Goal: Obtain resource: Download file/media

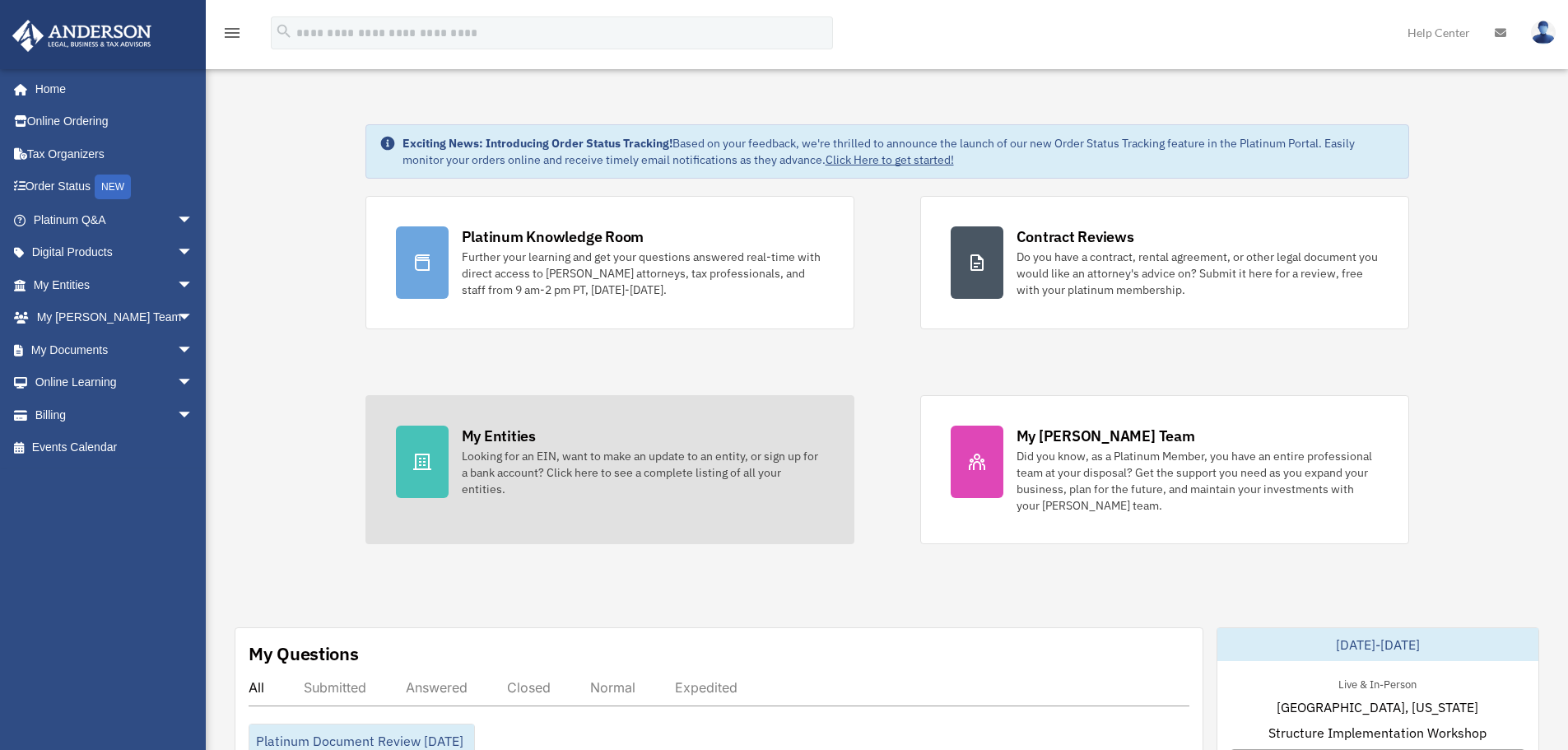
click at [509, 460] on div "Looking for an EIN, want to make an update to an entity, or sign up for a bank …" at bounding box center [643, 473] width 362 height 49
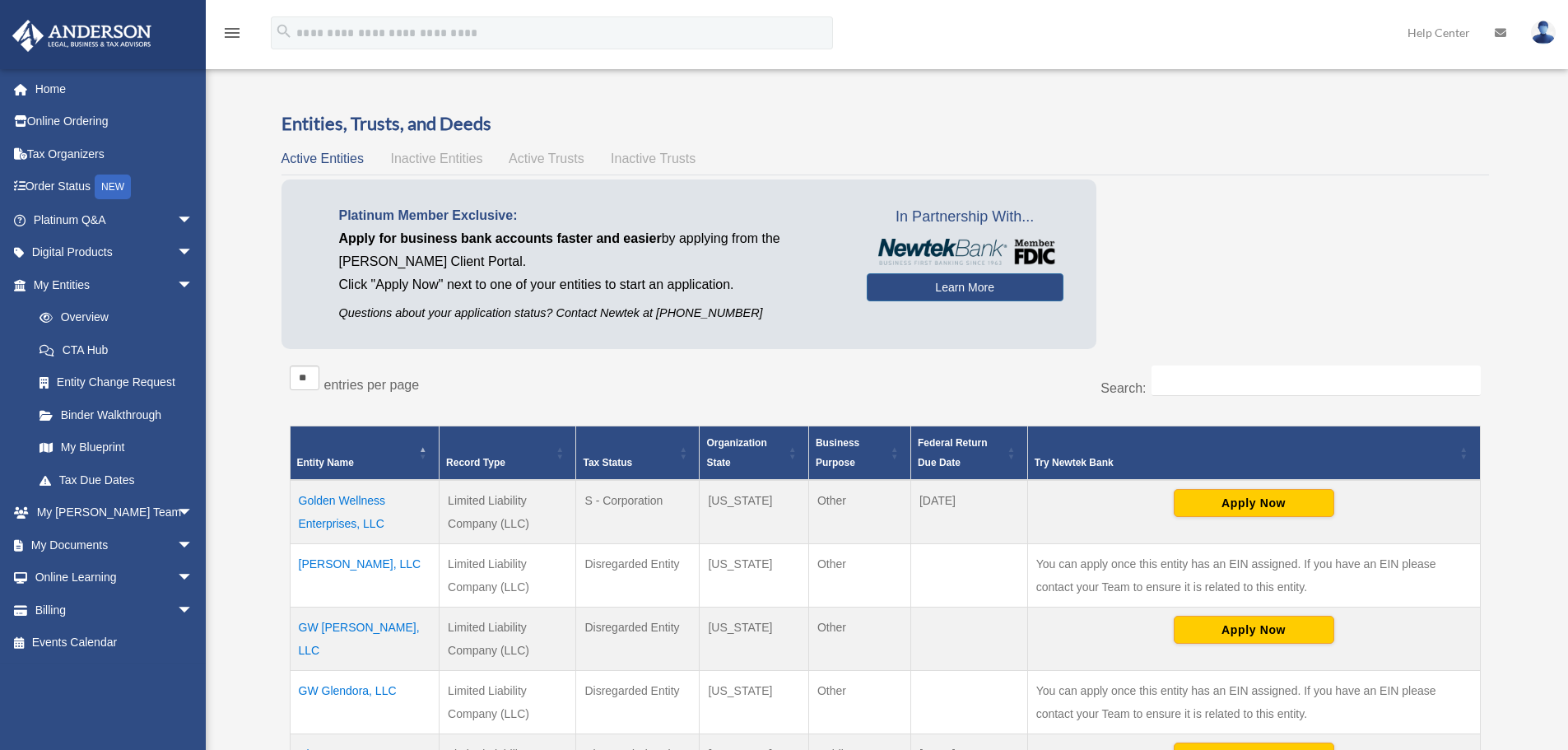
click at [368, 633] on td "GW [PERSON_NAME], LLC" at bounding box center [364, 639] width 150 height 63
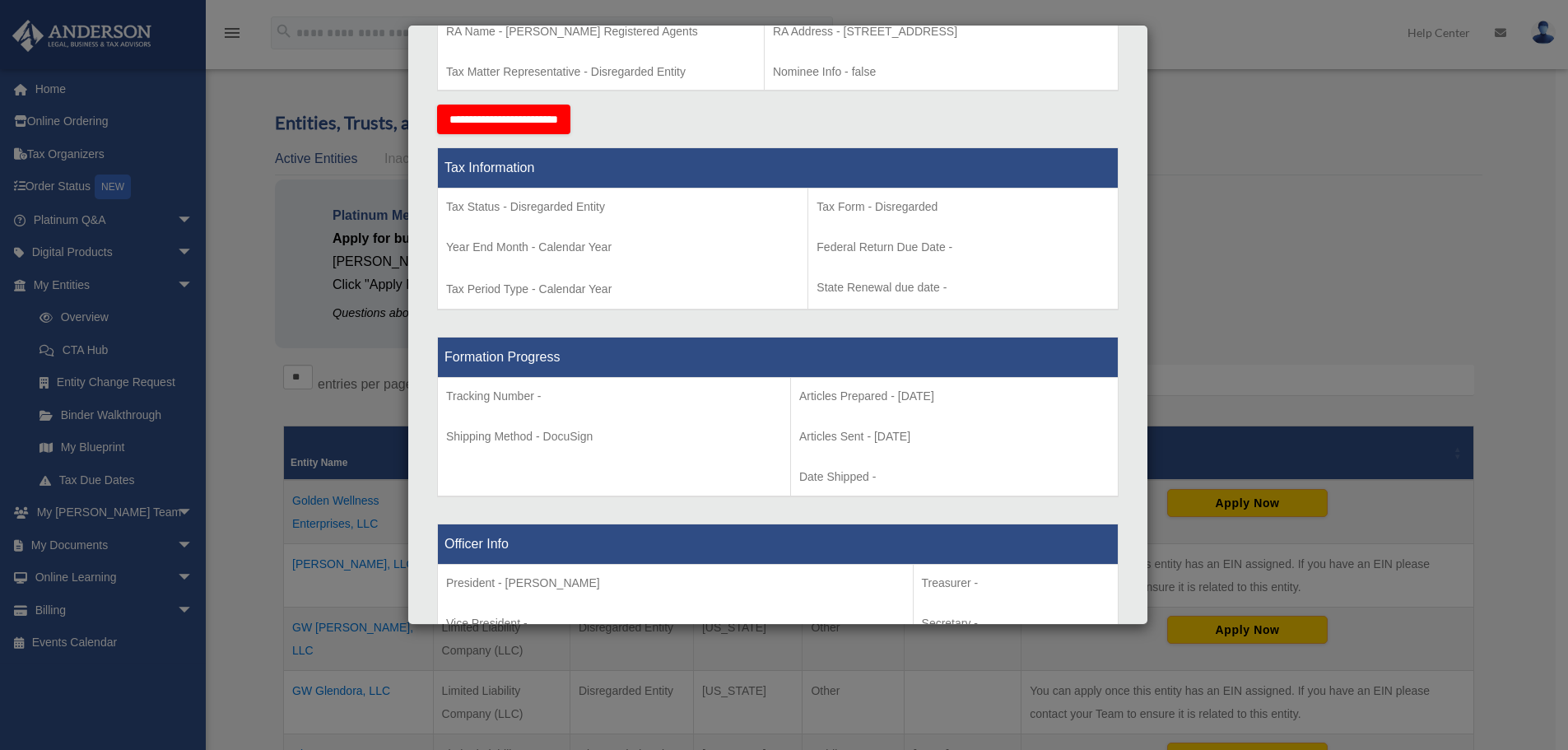
scroll to position [988, 0]
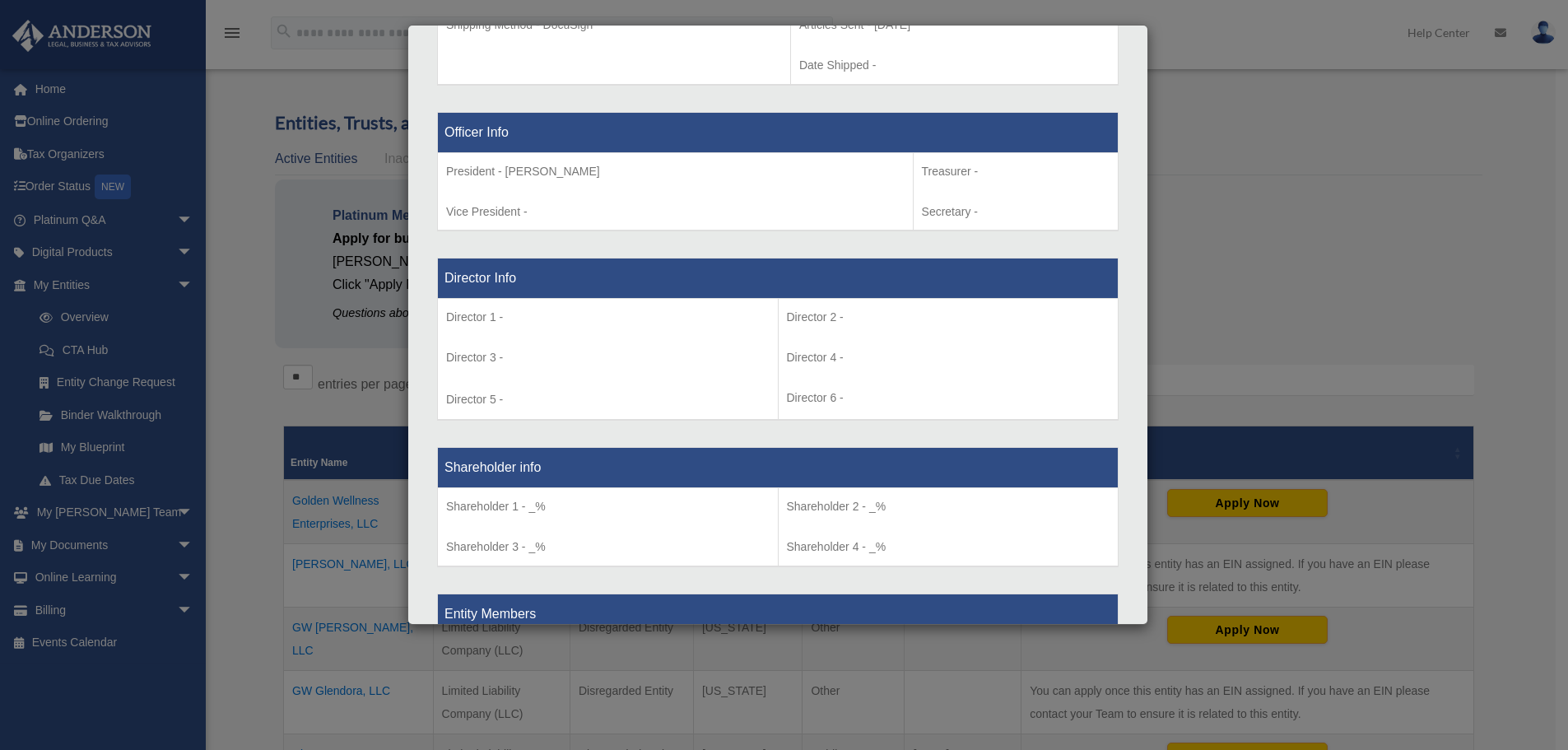
click at [212, 512] on div "Details × Articles Sent Organizational Date" at bounding box center [784, 375] width 1568 height 750
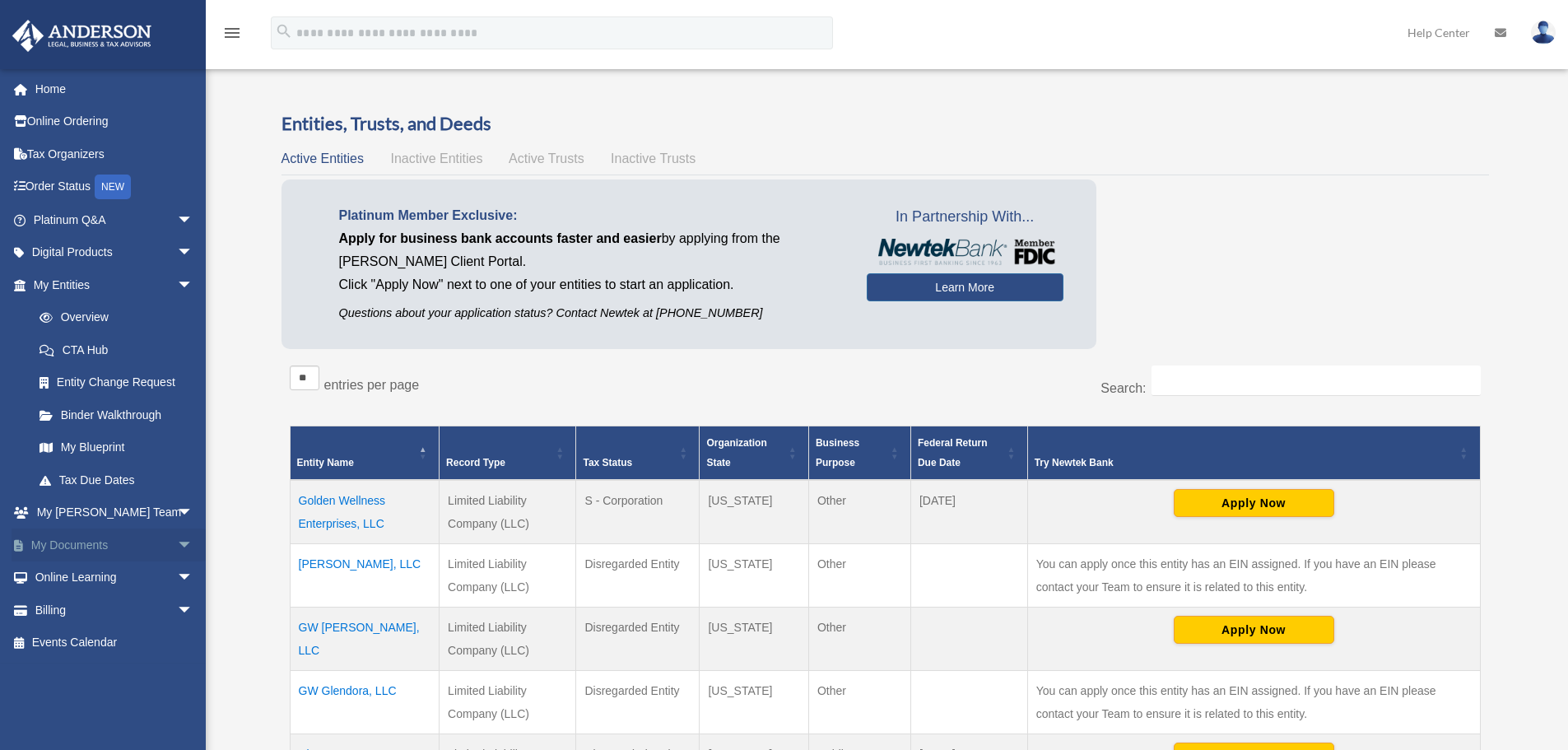
click at [96, 543] on link "My Documents arrow_drop_down" at bounding box center [114, 545] width 206 height 33
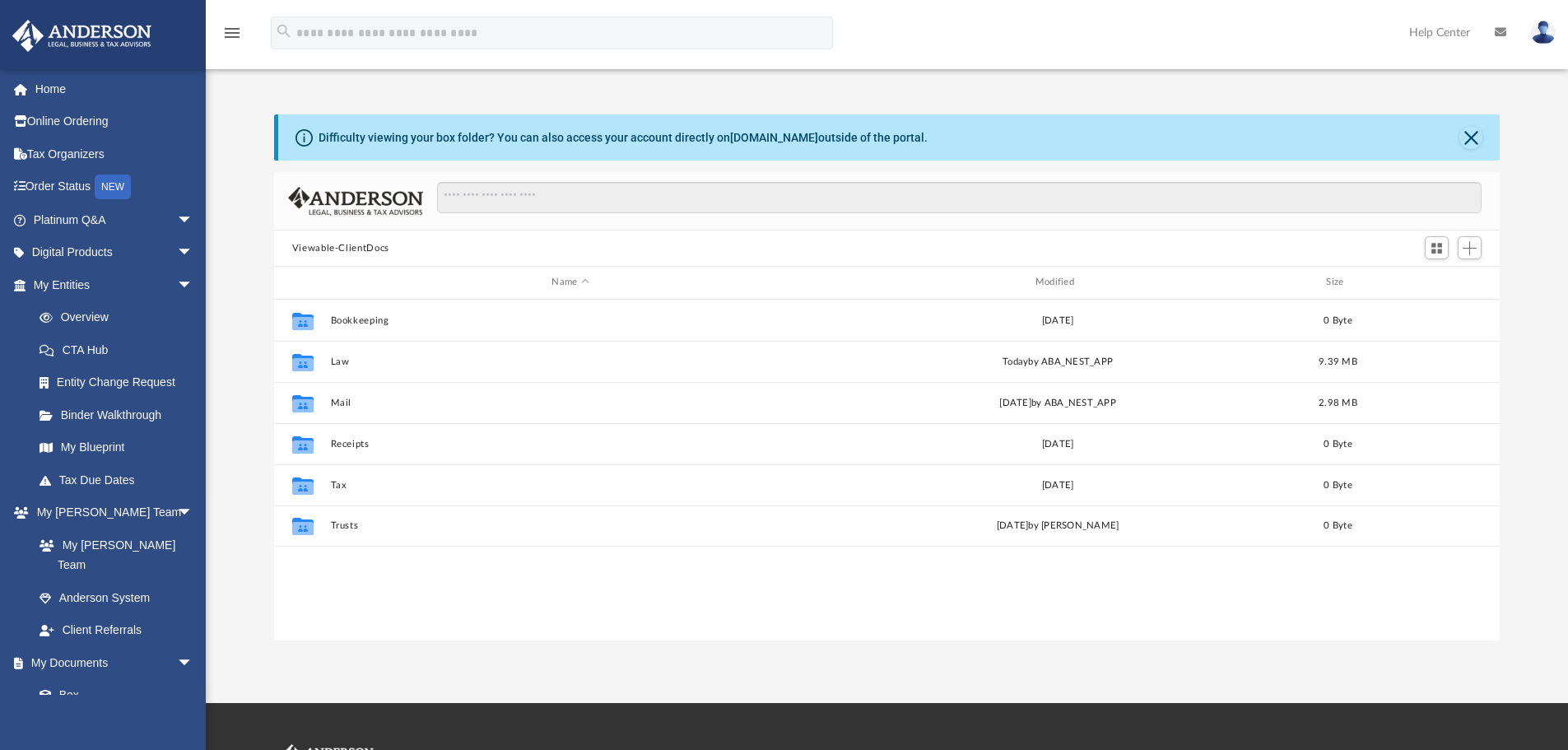
scroll to position [362, 1213]
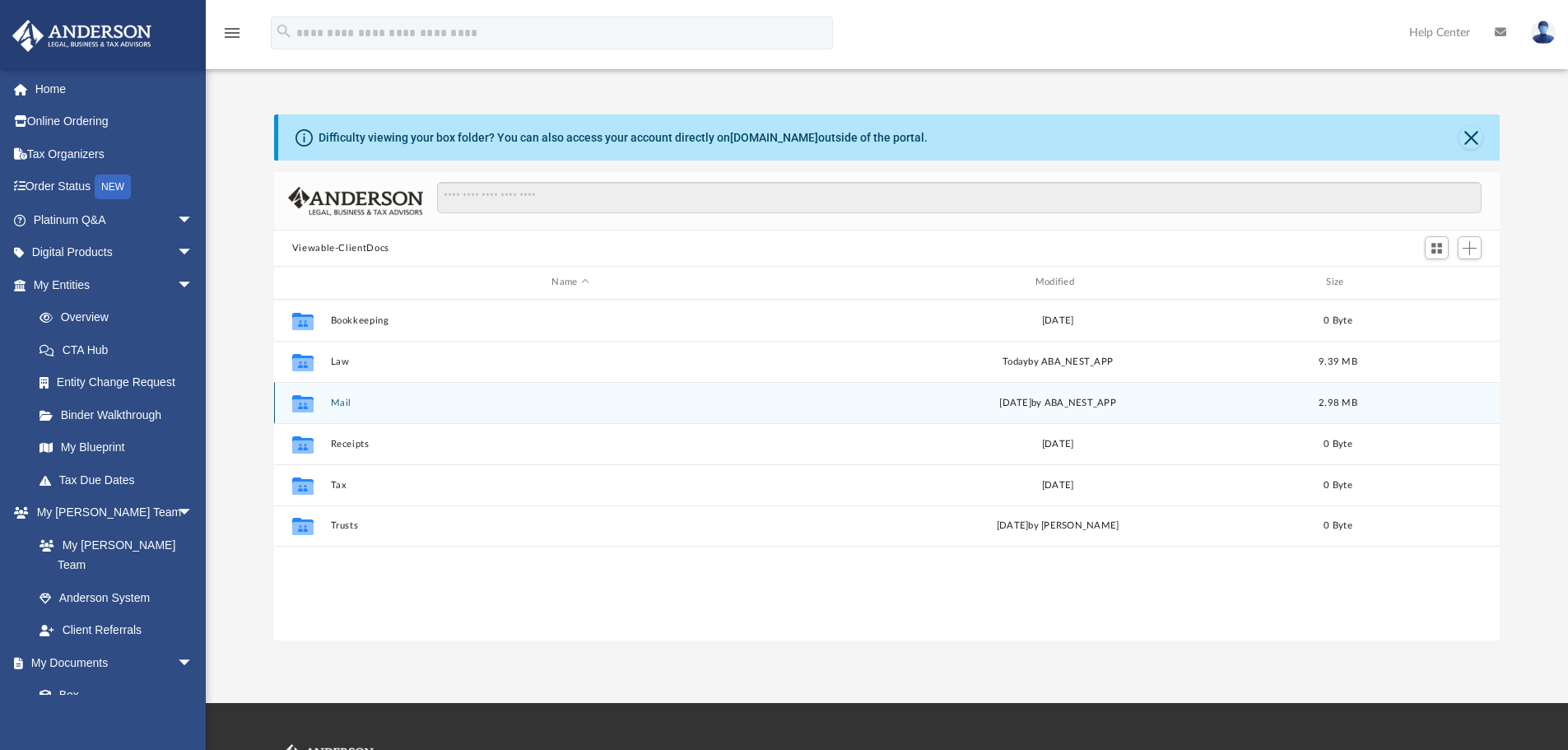
click at [303, 408] on icon "grid" at bounding box center [303, 403] width 22 height 17
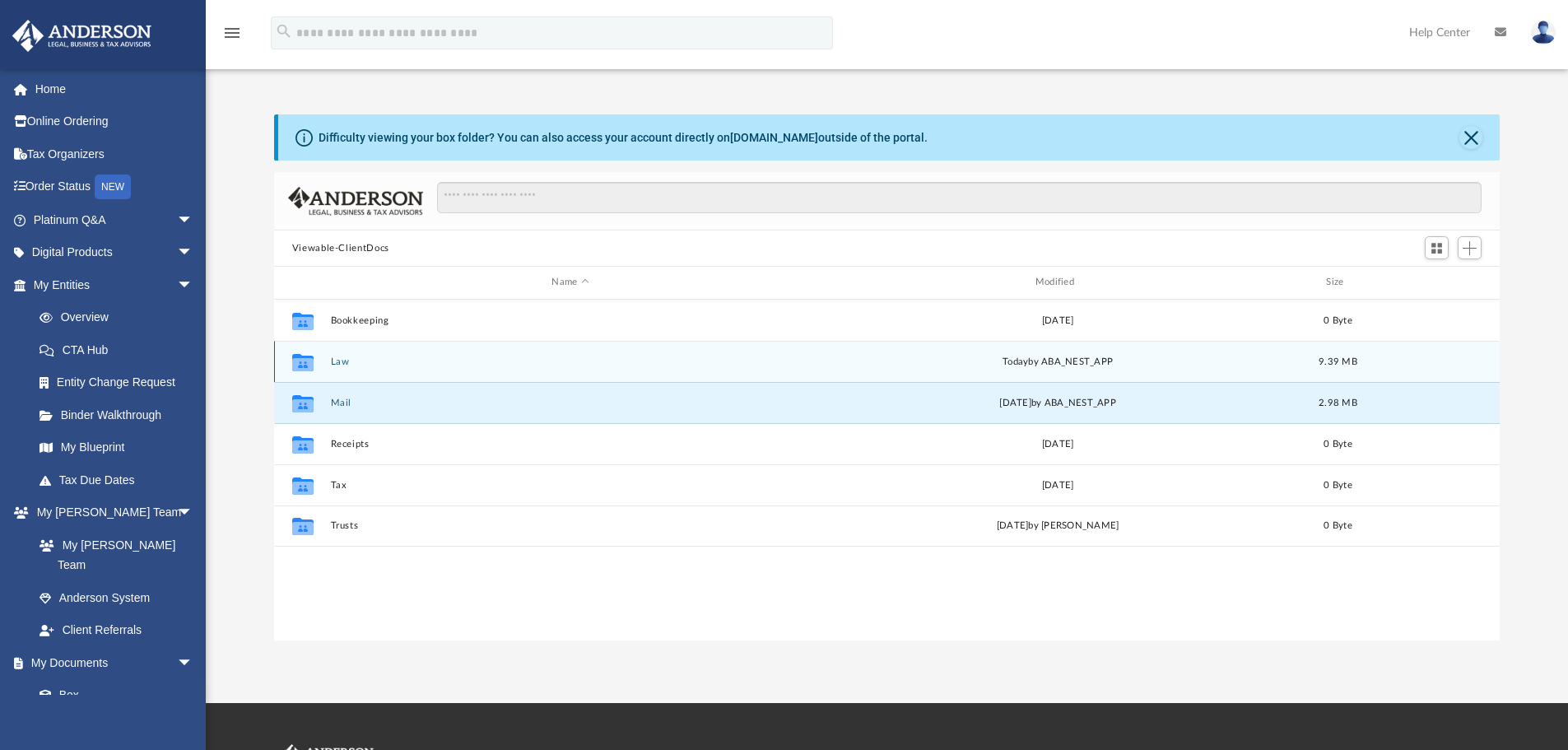
click at [321, 361] on div "Collaborated Folder" at bounding box center [303, 362] width 41 height 26
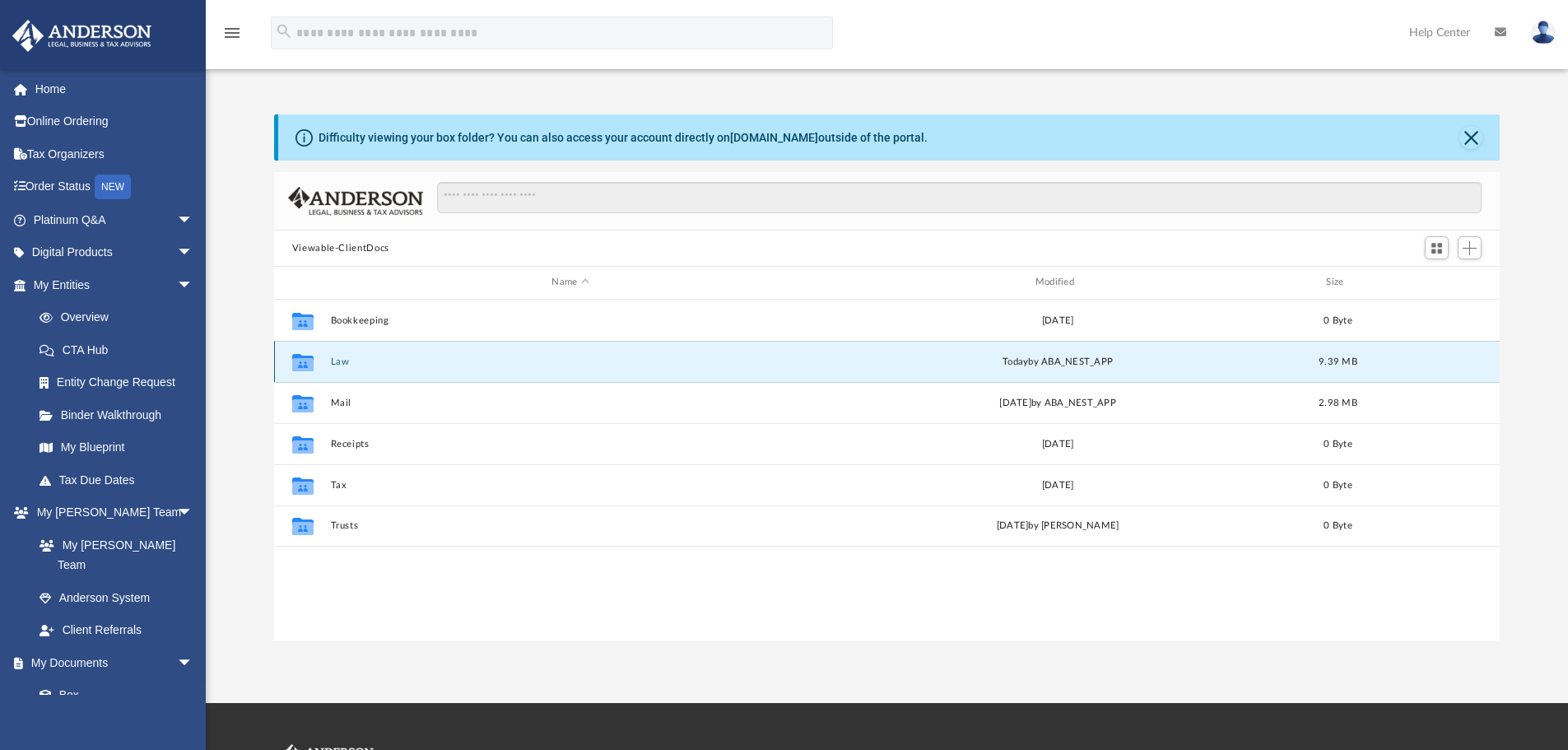
click at [340, 362] on button "Law" at bounding box center [570, 362] width 480 height 10
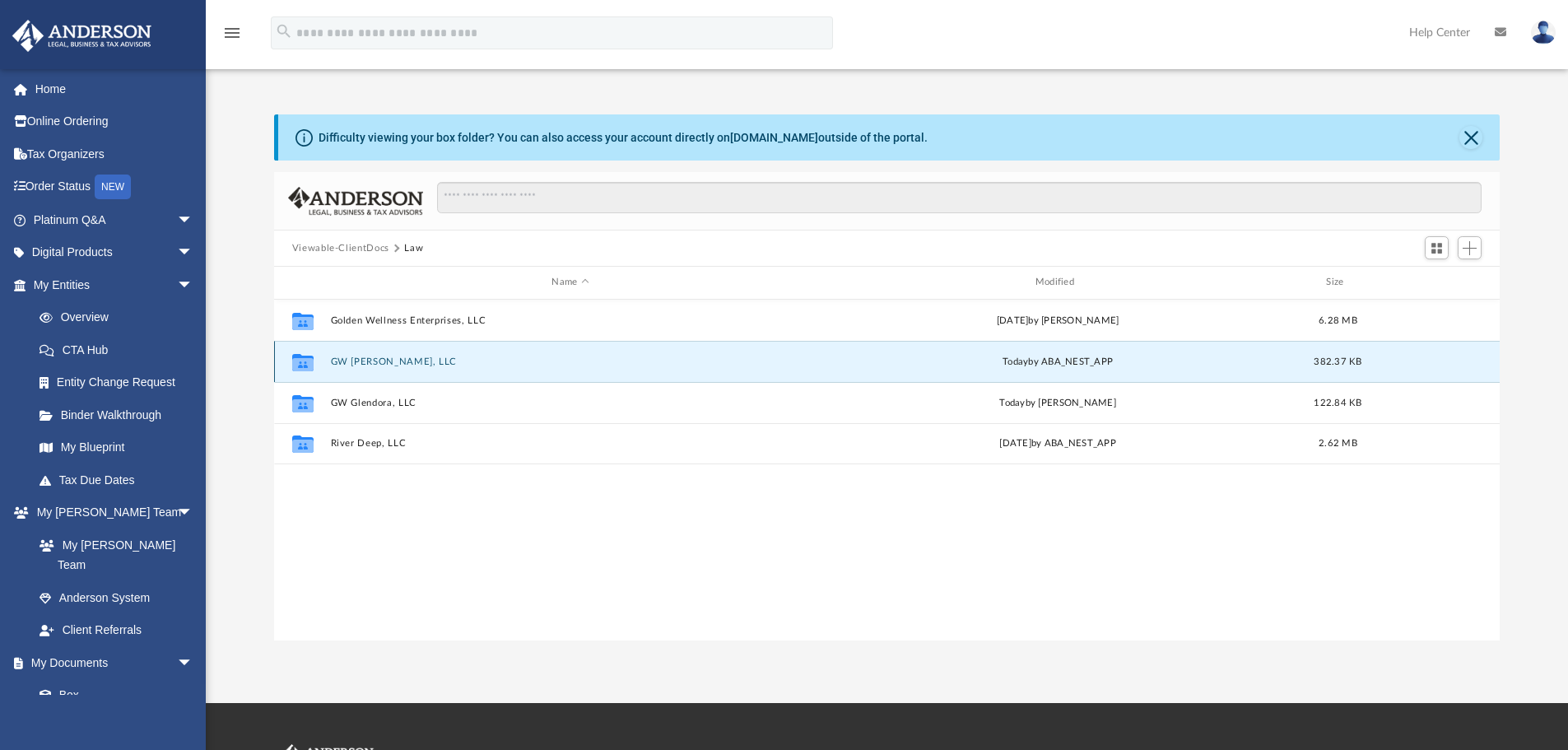
click at [354, 357] on button "GW [PERSON_NAME], LLC" at bounding box center [570, 362] width 480 height 10
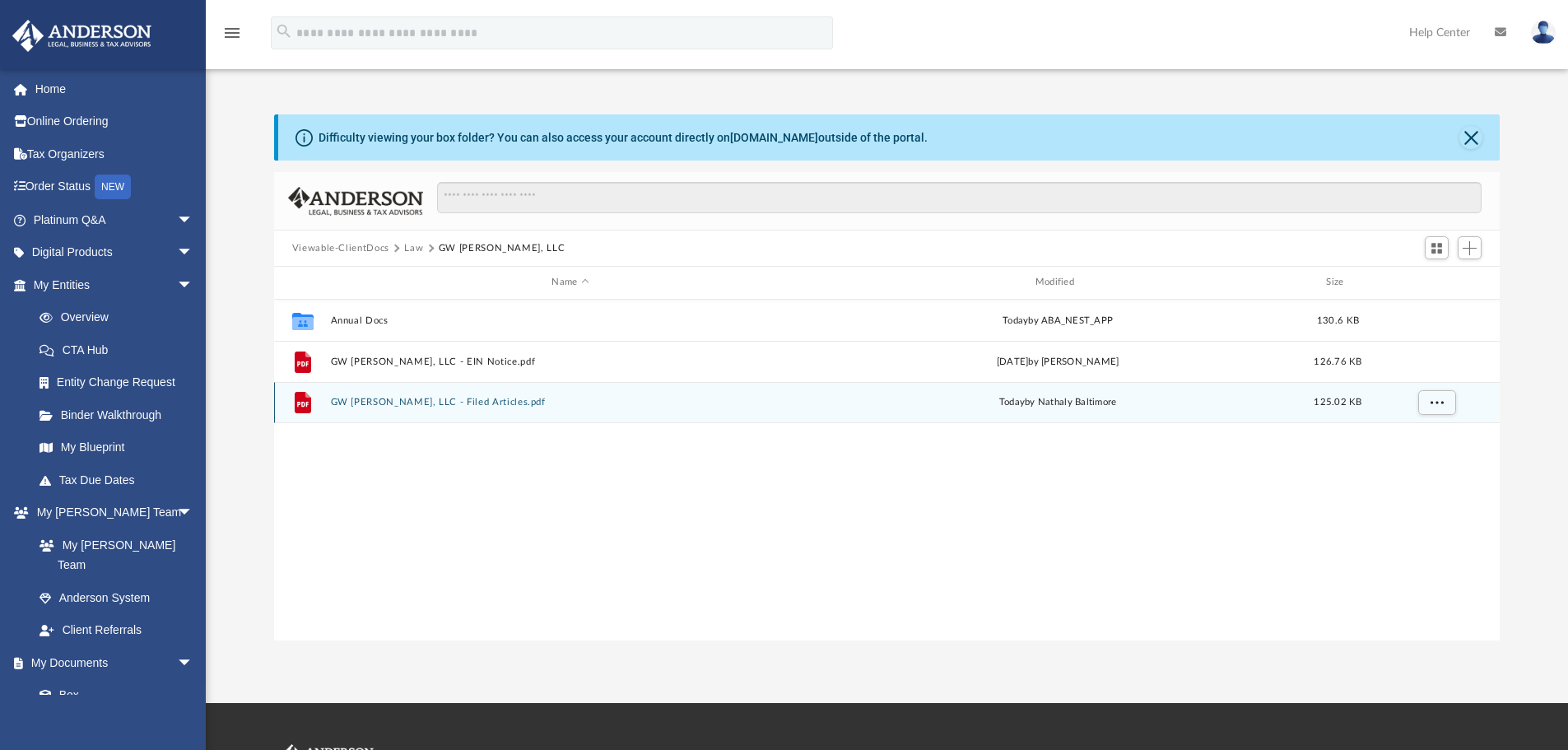
click at [407, 401] on button "GW Glen, LLC - Filed Articles.pdf" at bounding box center [570, 402] width 480 height 10
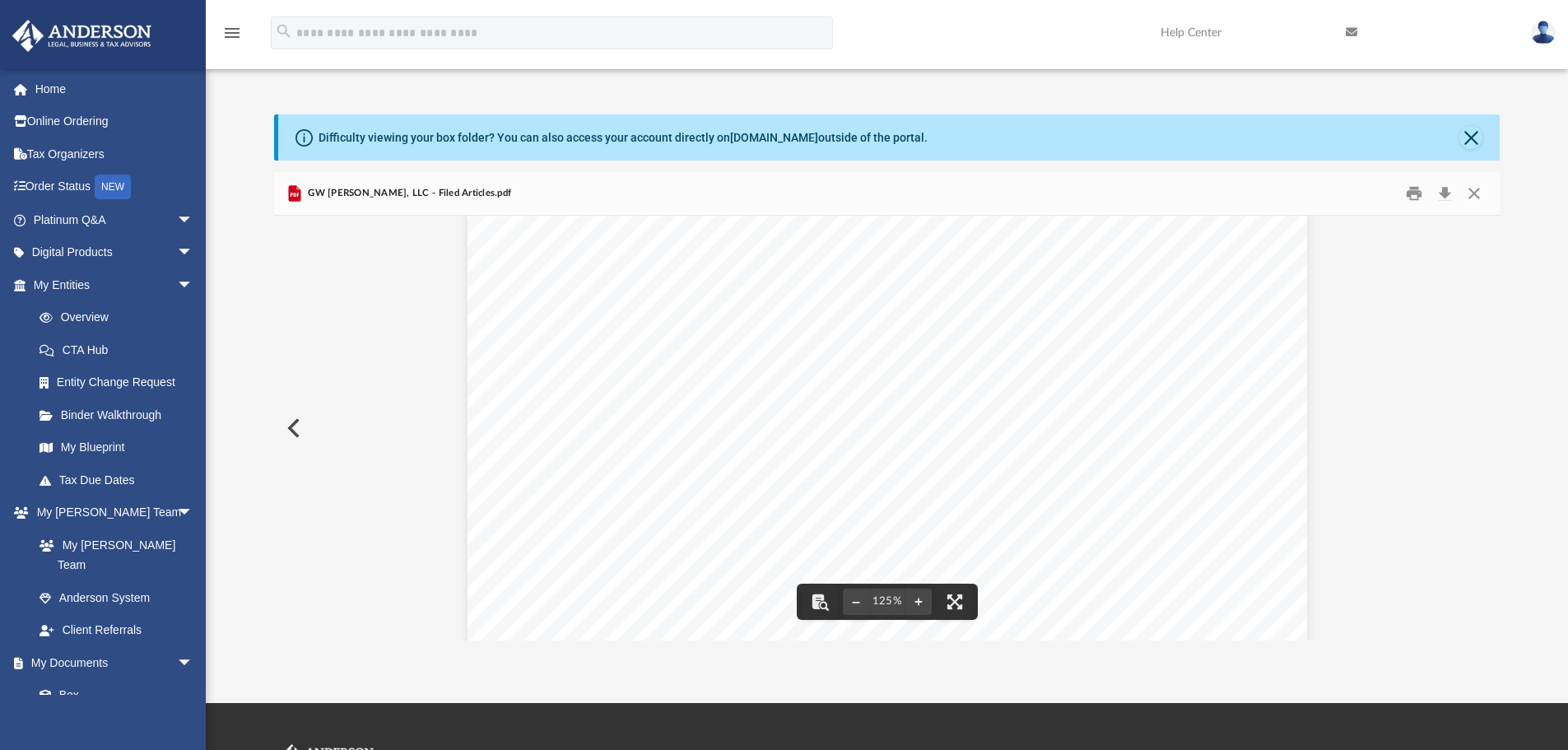
scroll to position [192, 0]
click at [1467, 139] on button "Close" at bounding box center [1471, 137] width 23 height 23
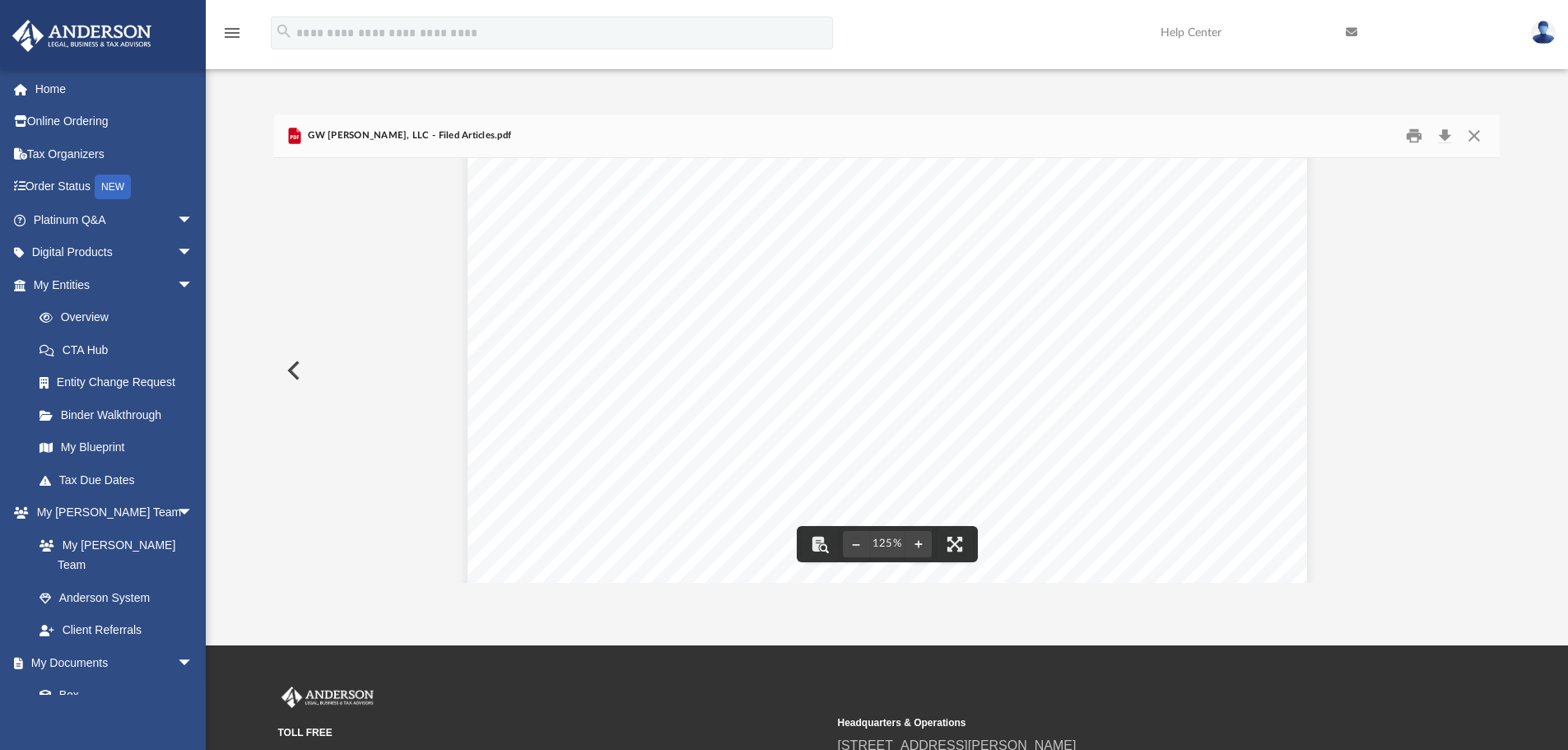
click at [286, 363] on button "Preview" at bounding box center [292, 370] width 36 height 46
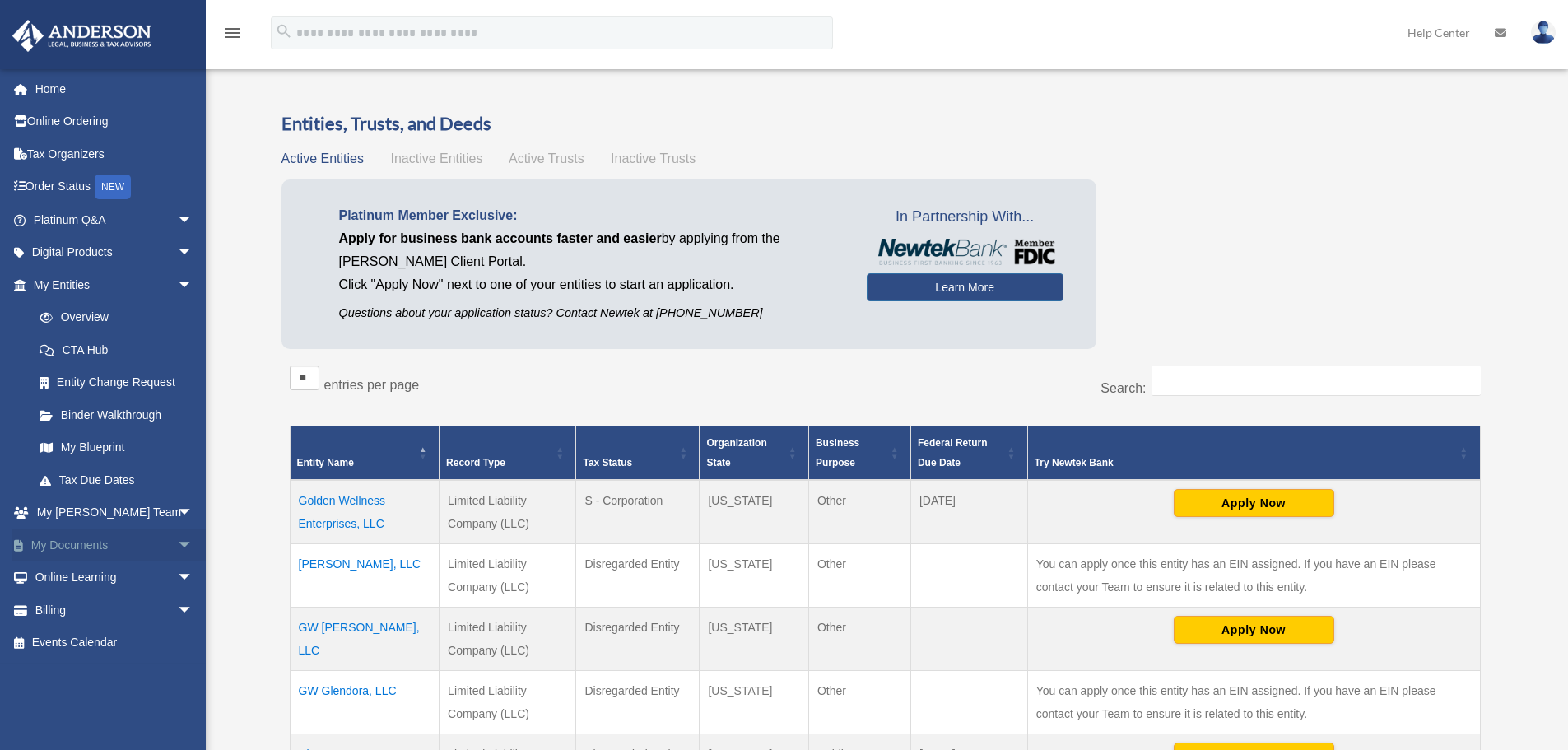
click at [75, 548] on link "My Documents arrow_drop_down" at bounding box center [114, 545] width 206 height 33
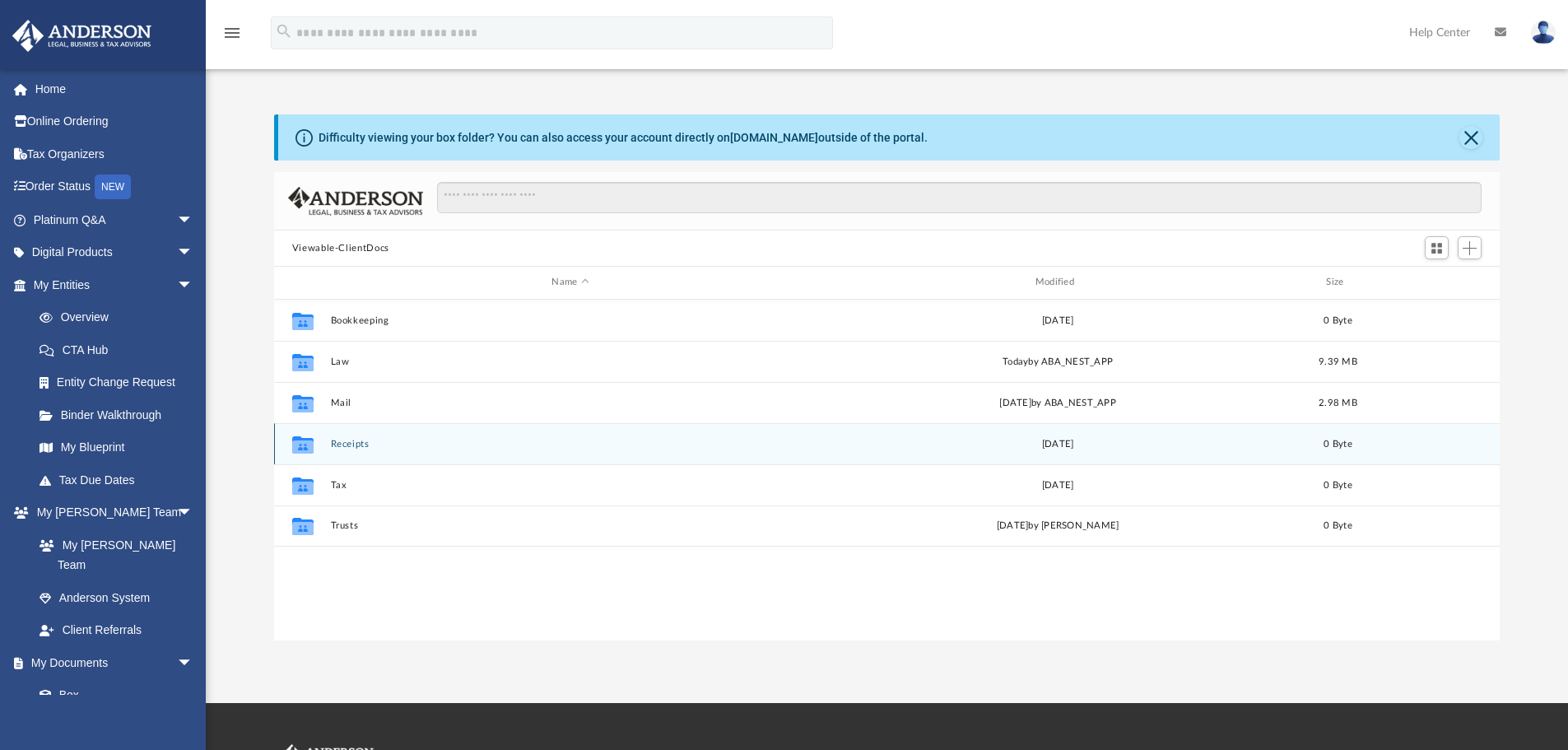
scroll to position [13, 13]
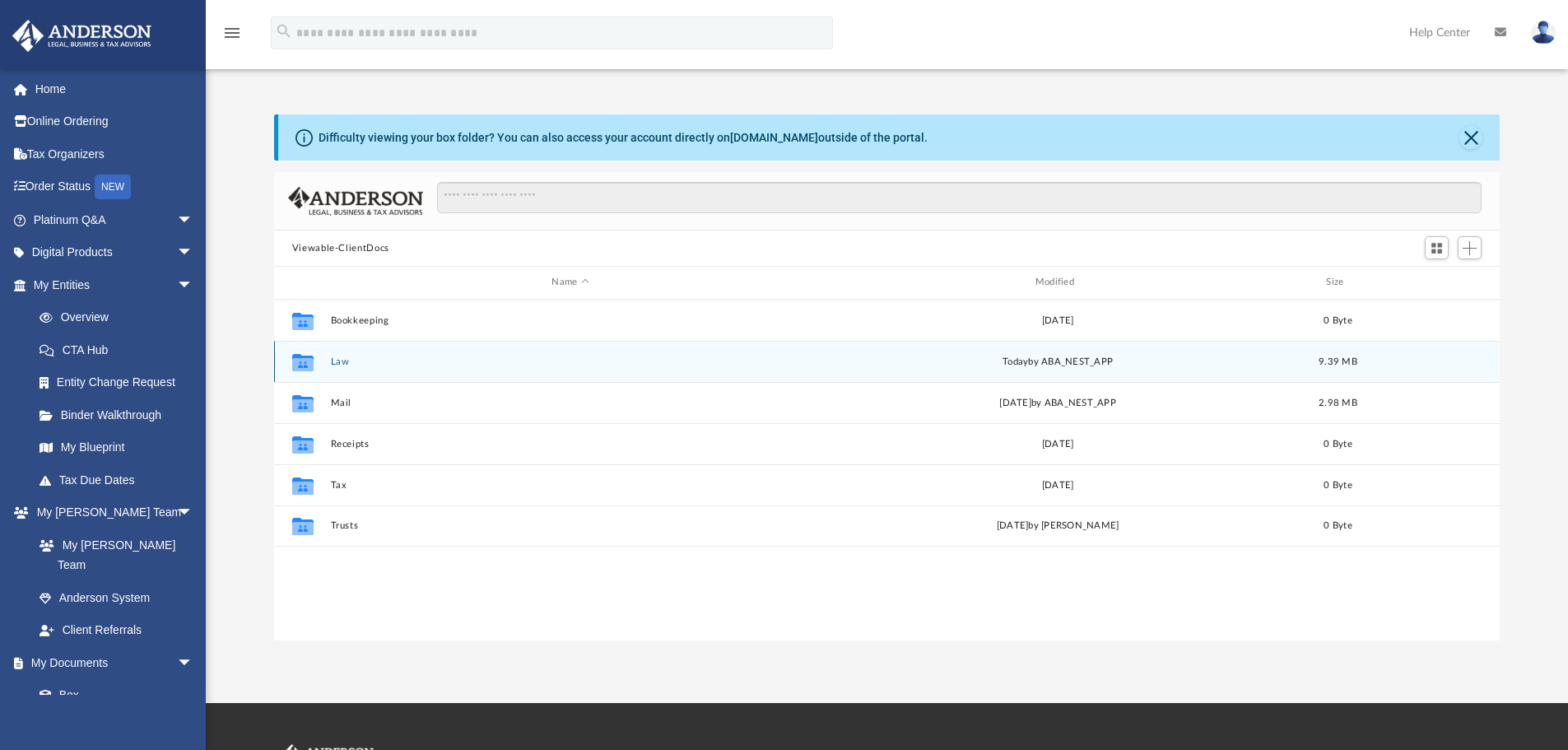
click at [347, 362] on button "Law" at bounding box center [570, 362] width 480 height 10
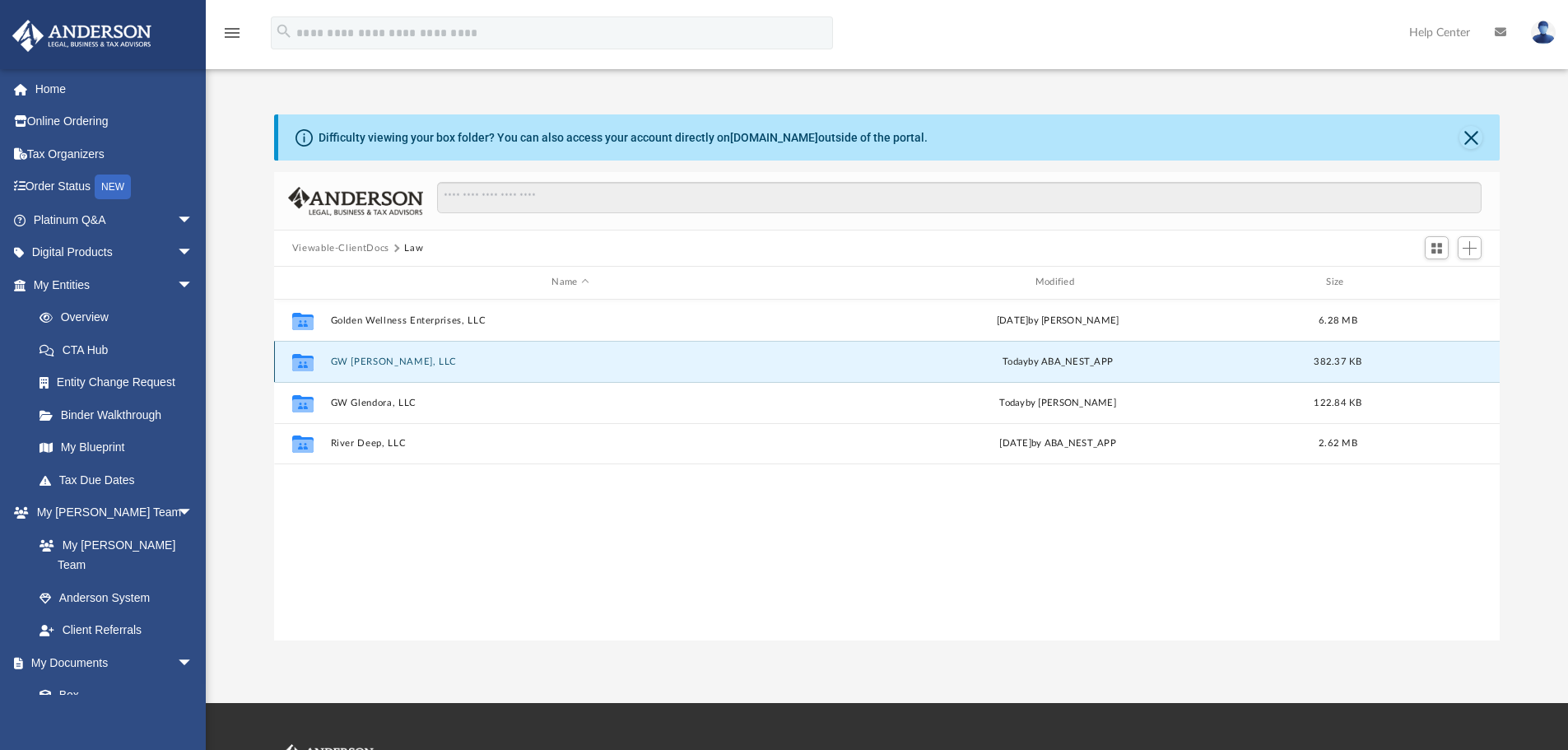
click at [381, 363] on button "GW [PERSON_NAME], LLC" at bounding box center [570, 362] width 480 height 10
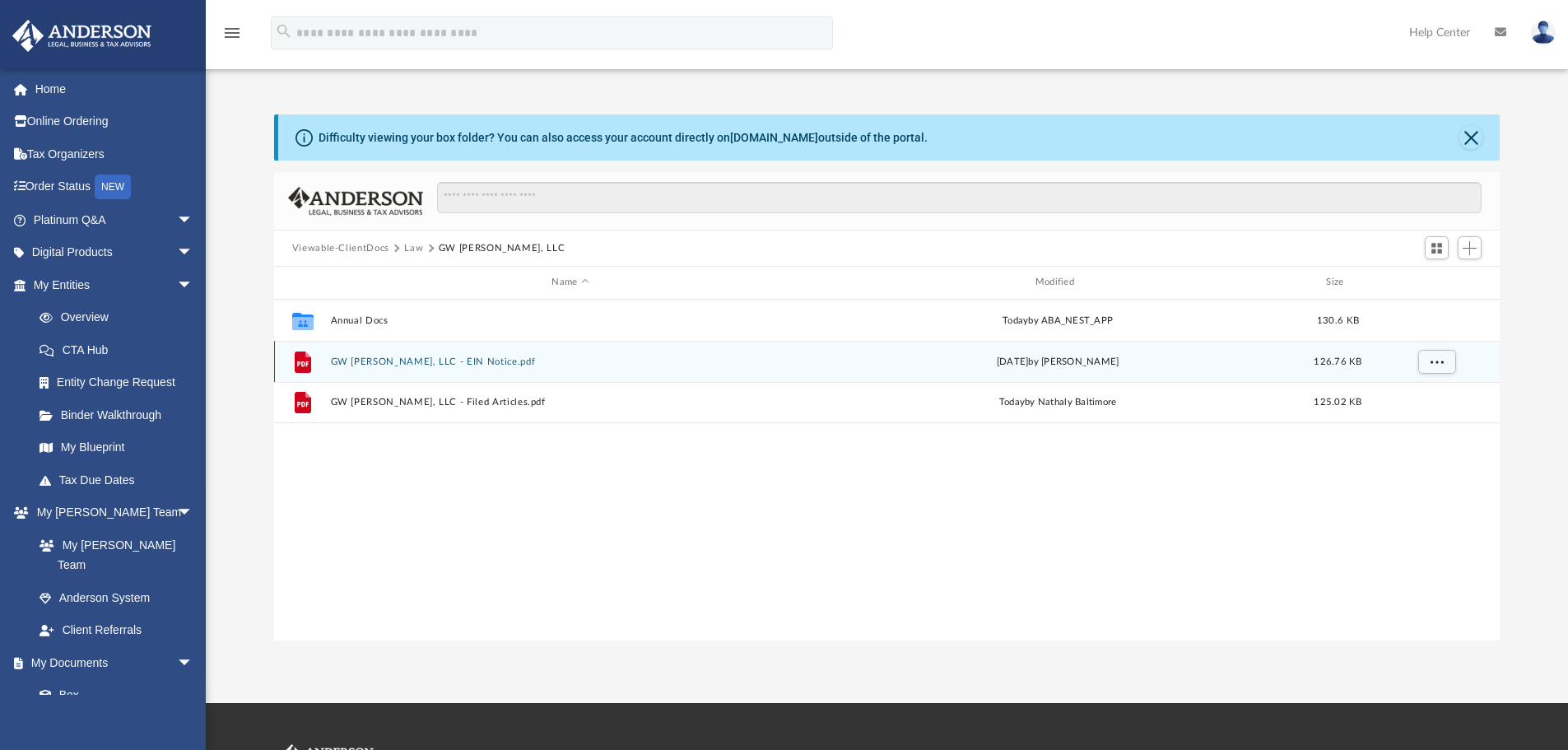
click at [387, 351] on div "File GW [PERSON_NAME], LLC - EIN Notice.pdf [DATE] by [PERSON_NAME] 126.76 KB" at bounding box center [887, 361] width 1226 height 41
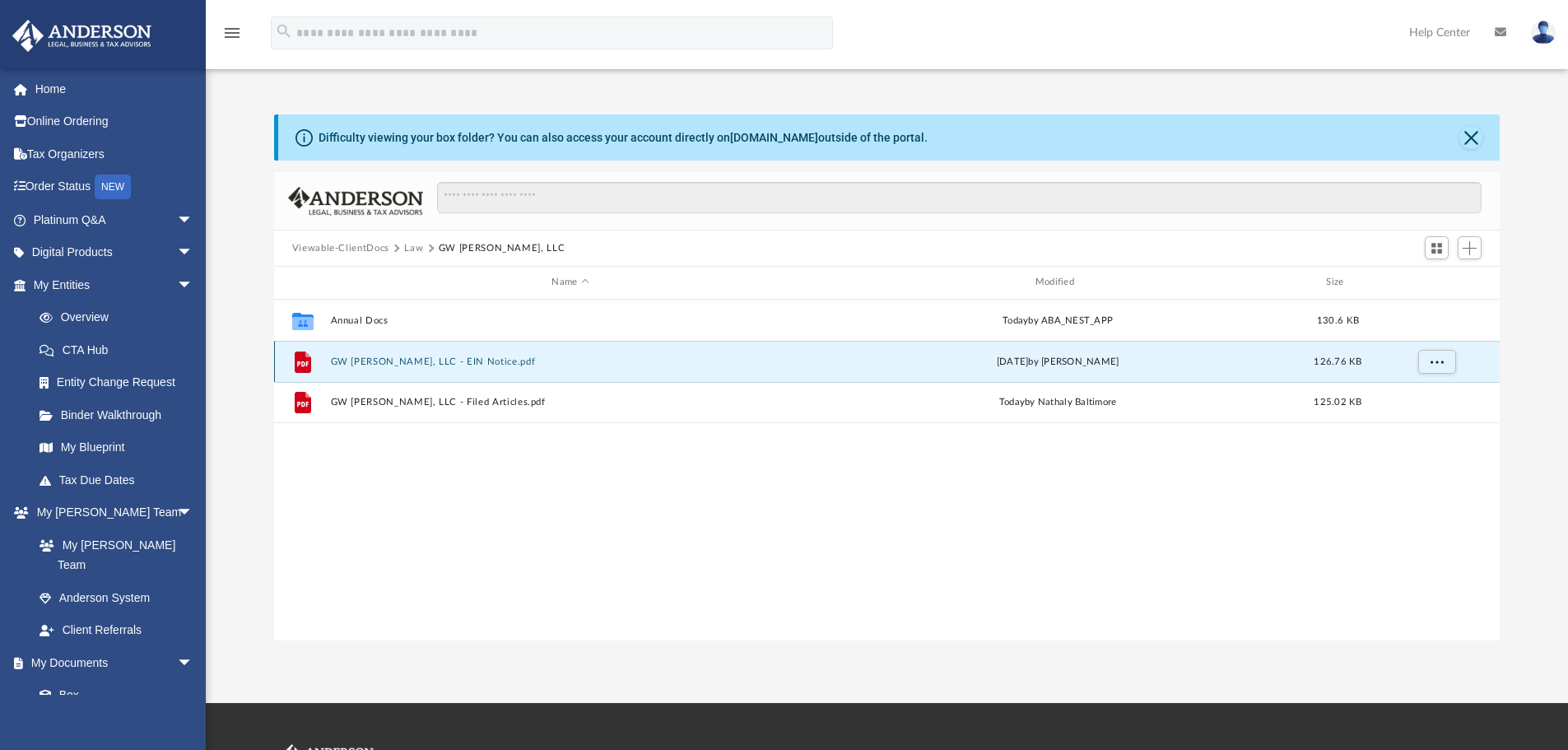
click at [383, 363] on button "GW Glen, LLC - EIN Notice.pdf" at bounding box center [570, 362] width 480 height 10
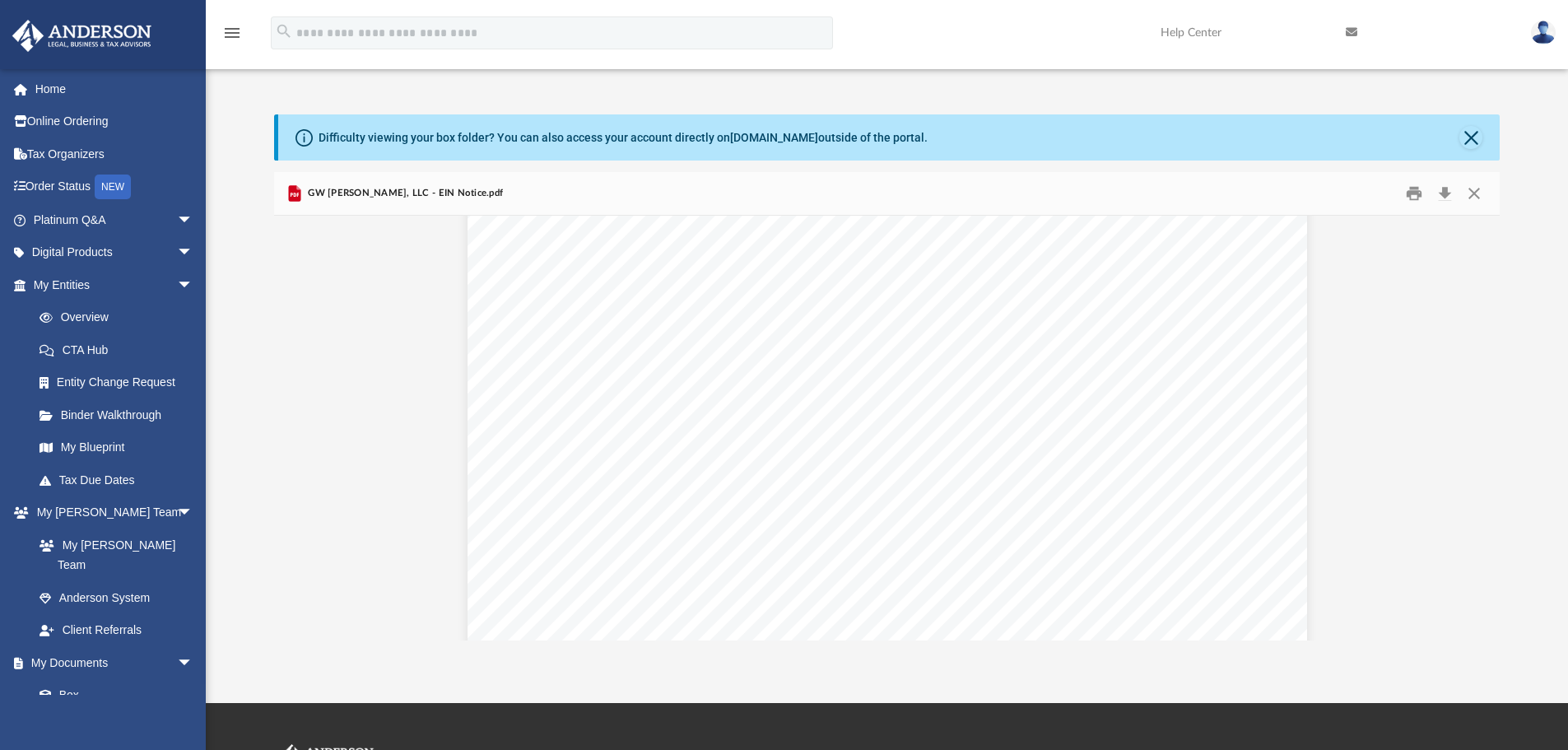
scroll to position [2553, 0]
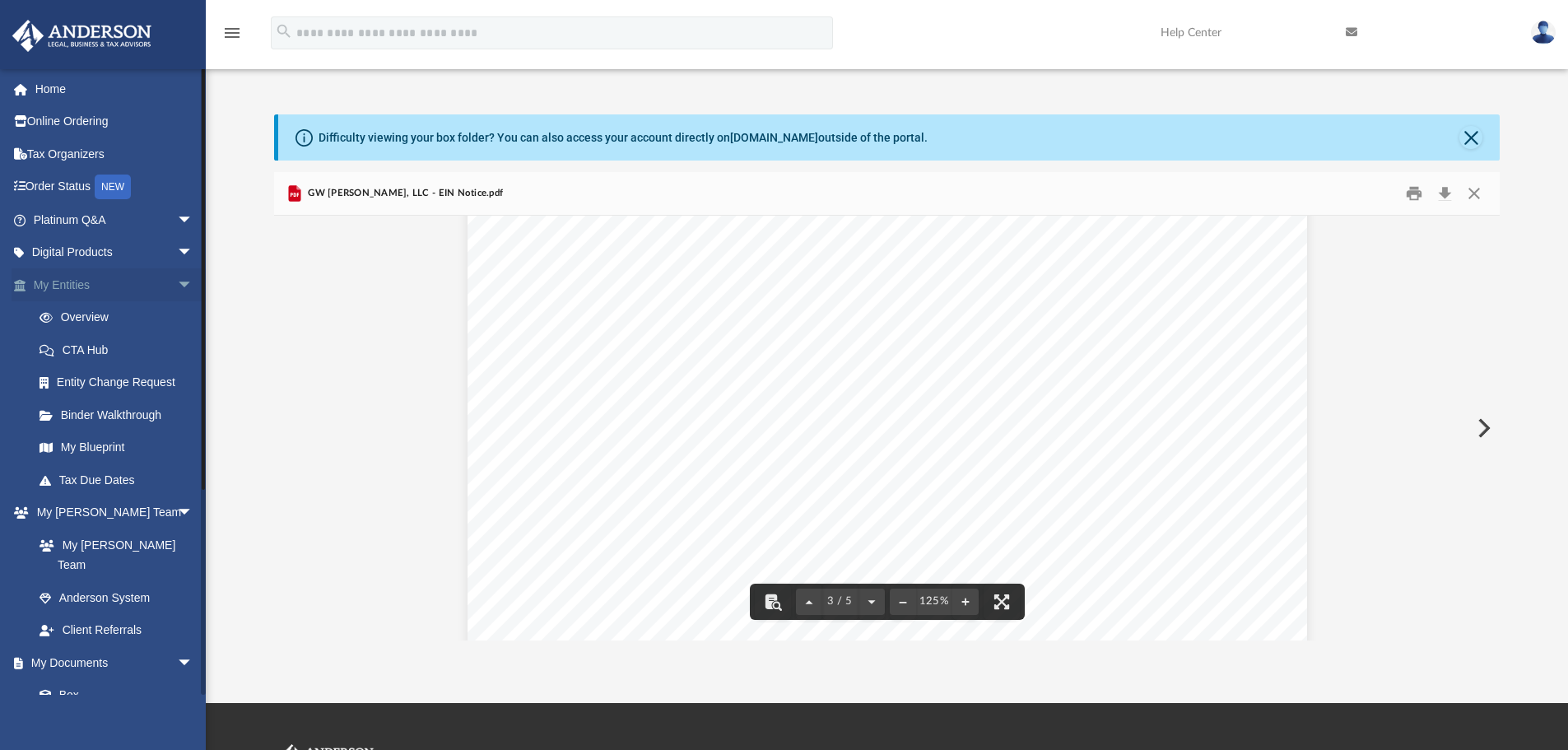
click at [70, 287] on link "My Entities arrow_drop_down" at bounding box center [114, 285] width 206 height 33
click at [347, 184] on div "GW Glen, LLC - EIN Notice.pdf" at bounding box center [394, 193] width 218 height 20
